Goal: Check status

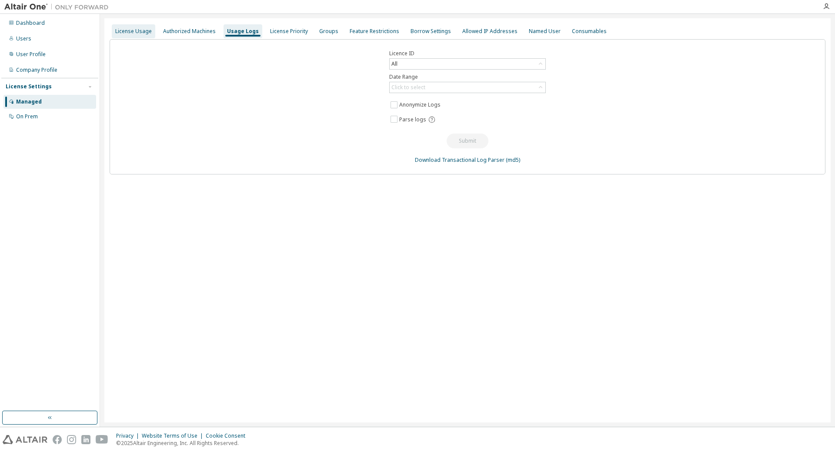
click at [125, 30] on div "License Usage" at bounding box center [133, 31] width 37 height 7
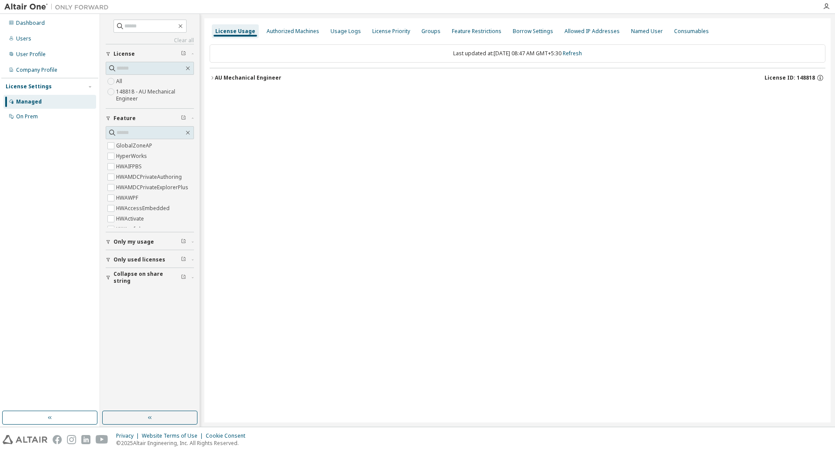
click at [216, 78] on div "AU Mechanical Engineer" at bounding box center [248, 77] width 67 height 7
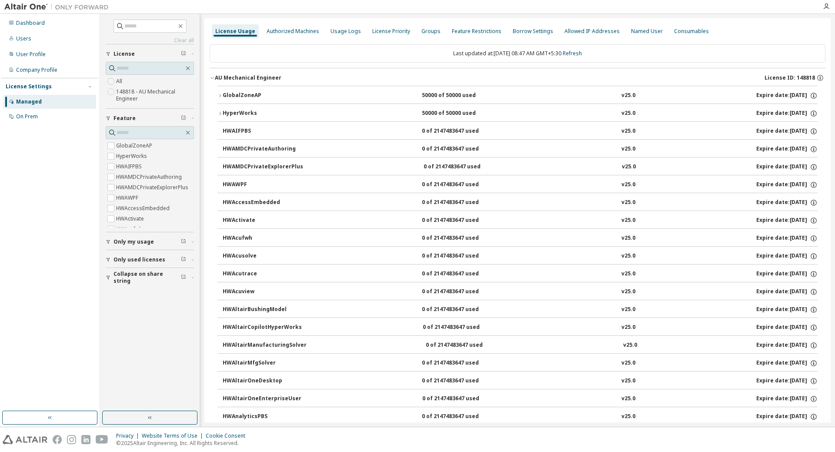
click at [219, 96] on icon "button" at bounding box center [219, 95] width 5 height 5
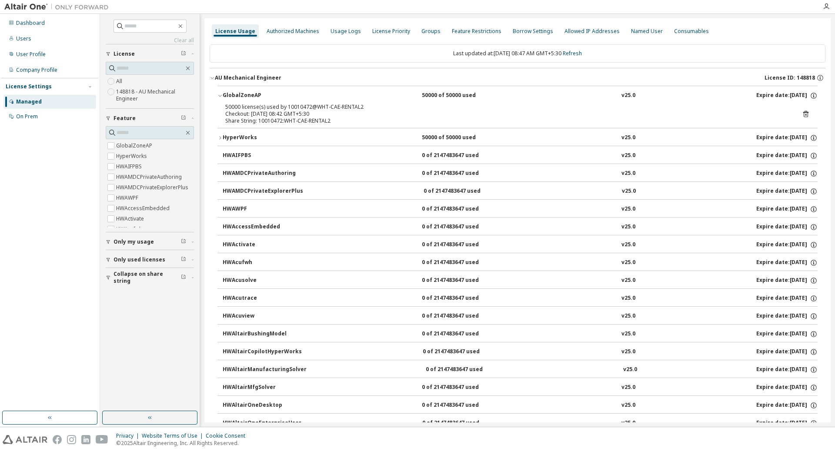
click at [220, 136] on icon "button" at bounding box center [219, 137] width 5 height 5
